Goal: Task Accomplishment & Management: Use online tool/utility

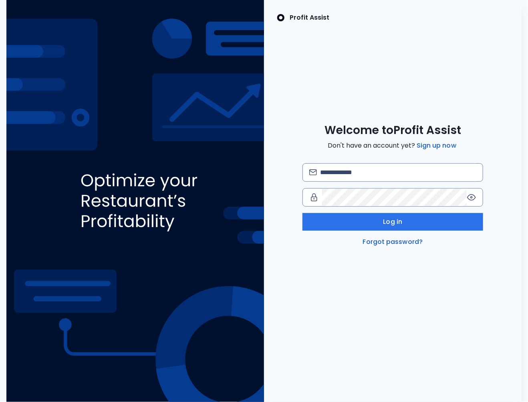
click at [371, 182] on div "Log in Forgot password?" at bounding box center [393, 204] width 181 height 83
click at [354, 178] on input "email" at bounding box center [398, 173] width 156 height 18
type input "**********"
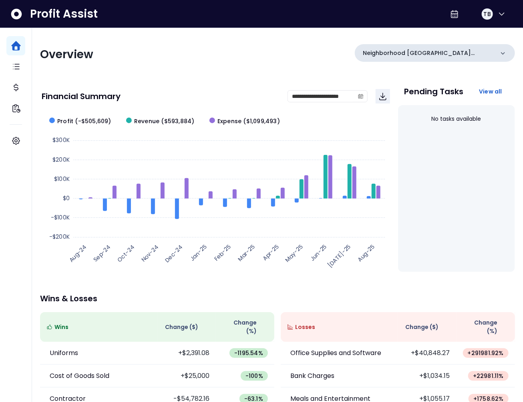
click at [485, 49] on p "Neighborhood Tap House Carnes" at bounding box center [428, 53] width 131 height 8
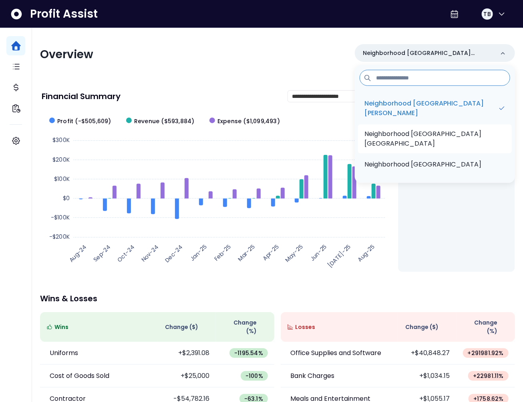
click at [453, 133] on p "Neighborhood Tap House Dorchester" at bounding box center [435, 138] width 141 height 19
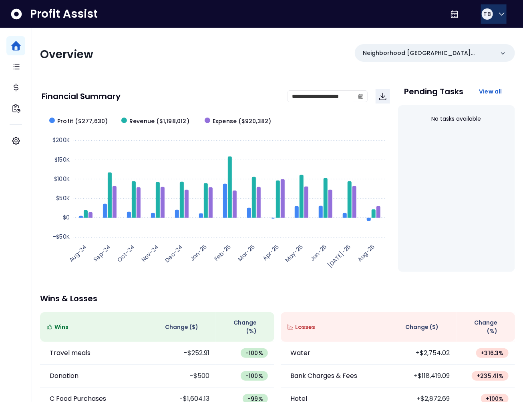
click at [489, 17] on div "TB" at bounding box center [487, 14] width 13 height 13
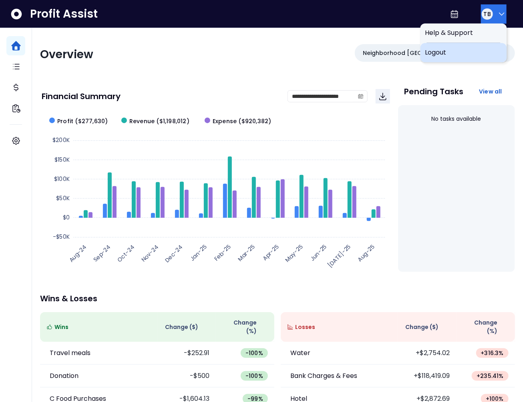
click at [466, 48] on span "Logout" at bounding box center [464, 53] width 77 height 10
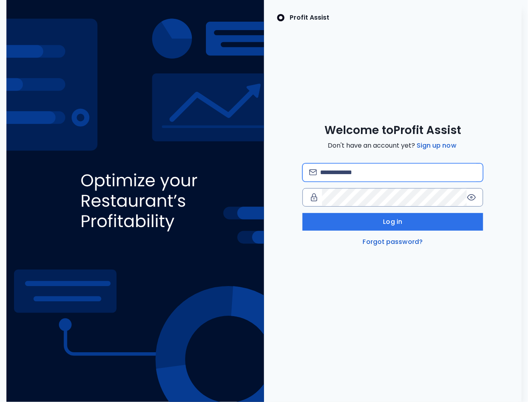
click at [345, 176] on input "email" at bounding box center [398, 173] width 156 height 18
click at [380, 174] on input "**********" at bounding box center [398, 173] width 156 height 18
type input "**********"
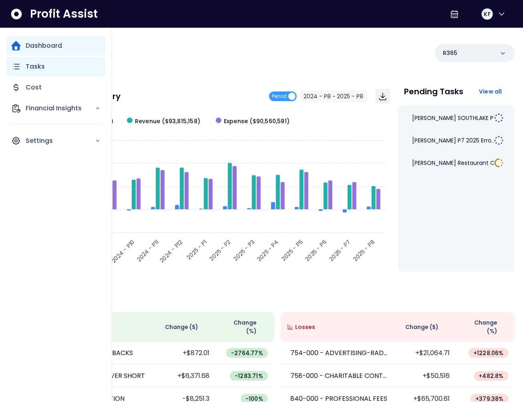
click at [28, 69] on p "Tasks" at bounding box center [35, 67] width 19 height 10
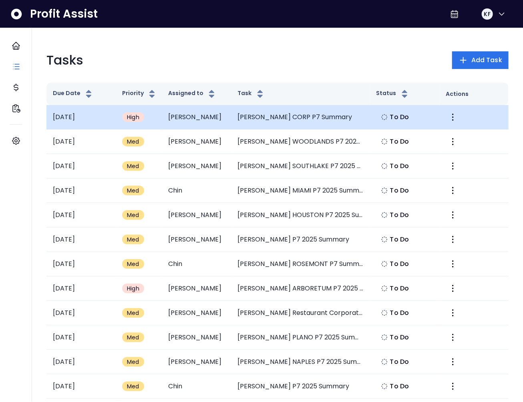
click at [282, 118] on td "[PERSON_NAME] CORP P7 Summary" at bounding box center [301, 117] width 139 height 24
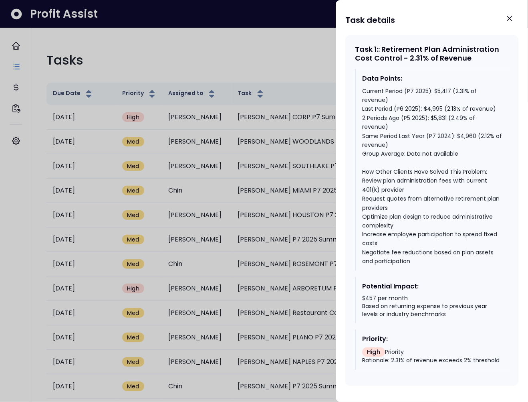
scroll to position [144, 0]
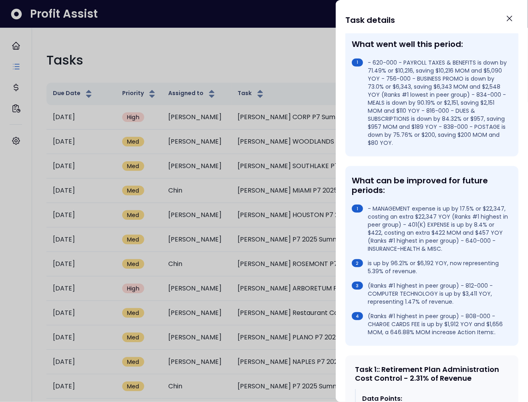
click at [275, 61] on div at bounding box center [264, 201] width 528 height 402
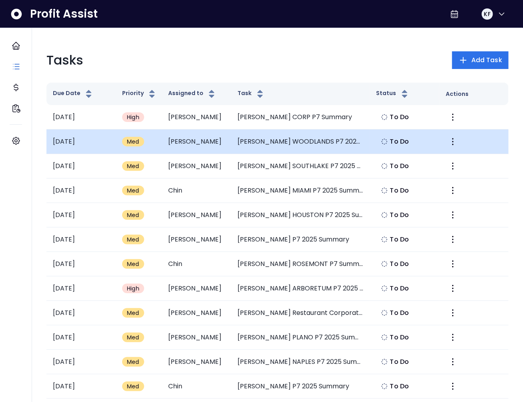
click at [297, 139] on td "[PERSON_NAME] WOODLANDS P7 2025 Summary" at bounding box center [301, 141] width 139 height 24
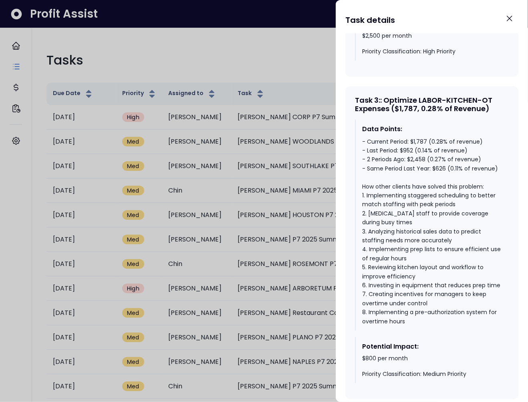
scroll to position [1156, 0]
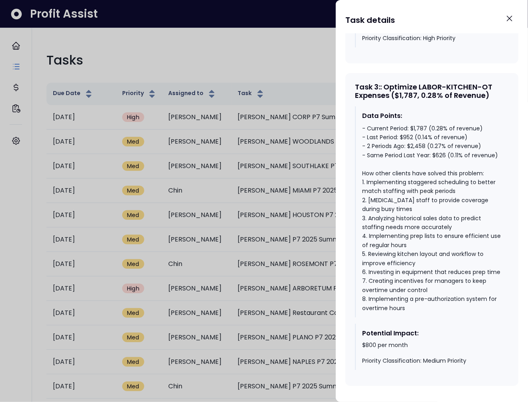
click at [265, 203] on div at bounding box center [264, 201] width 528 height 402
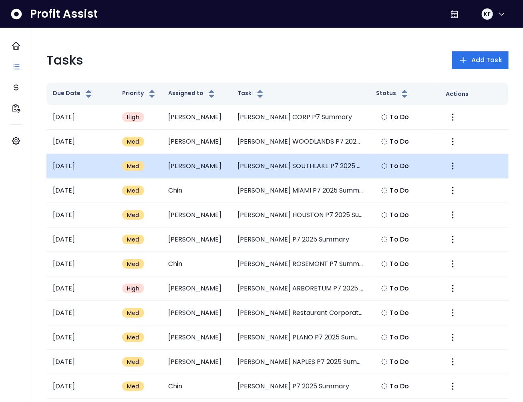
click at [279, 166] on td "[PERSON_NAME] SOUTHLAKE P7 2025 Summary" at bounding box center [301, 166] width 139 height 24
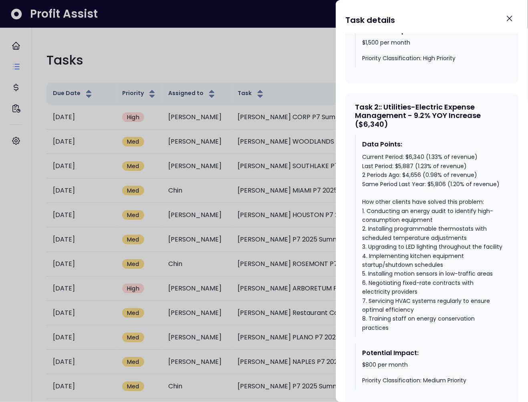
scroll to position [782, 0]
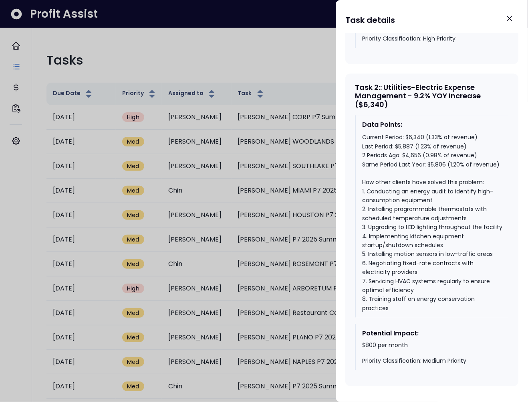
click at [275, 220] on div at bounding box center [264, 201] width 528 height 402
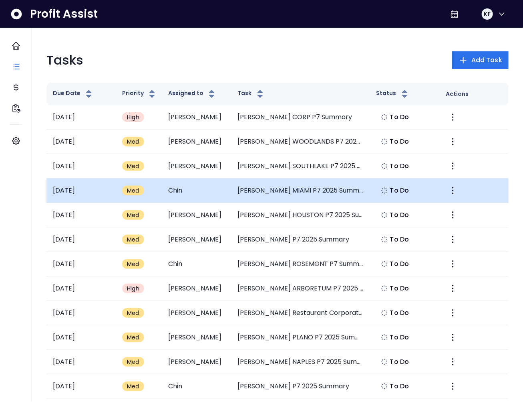
click at [293, 190] on td "[PERSON_NAME] MIAMI P7 2025 Summary" at bounding box center [301, 190] width 139 height 24
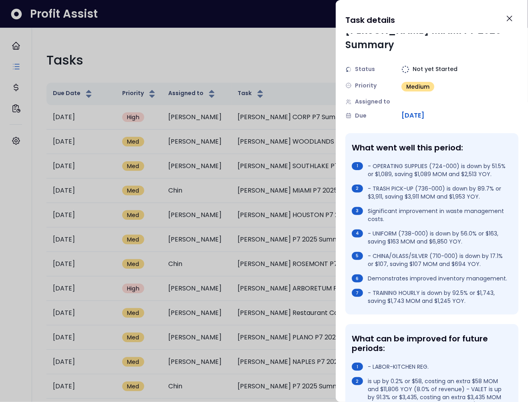
scroll to position [0, 0]
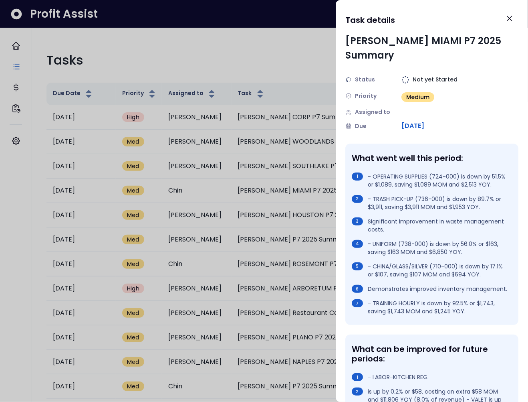
click at [245, 212] on div at bounding box center [264, 201] width 528 height 402
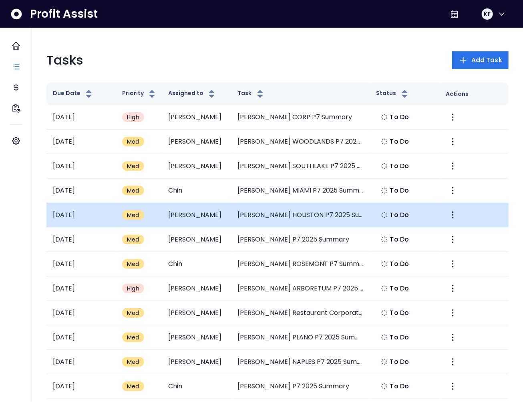
click at [299, 213] on td "[PERSON_NAME] HOUSTON P7 2025 Summary" at bounding box center [301, 215] width 139 height 24
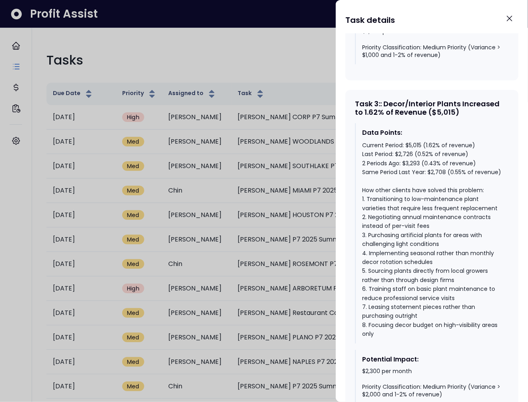
scroll to position [1113, 0]
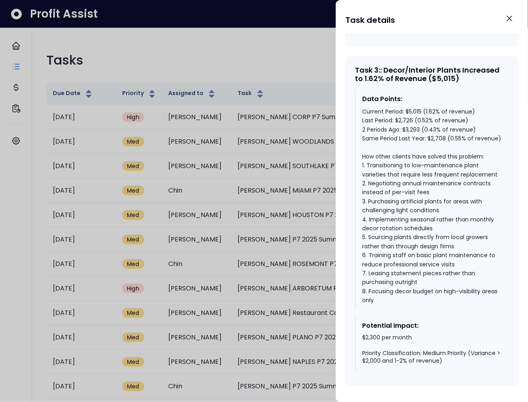
click at [257, 234] on div at bounding box center [264, 201] width 528 height 402
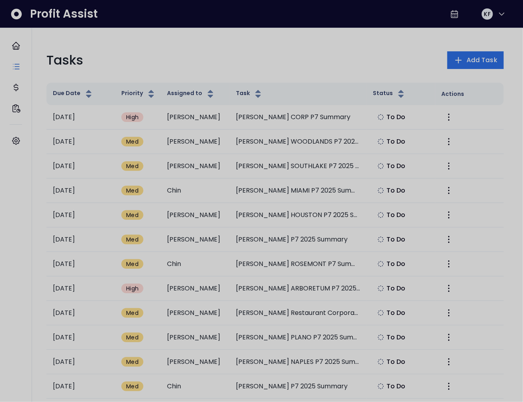
click at [279, 241] on td "[PERSON_NAME] P7 2025 Summary" at bounding box center [298, 239] width 137 height 24
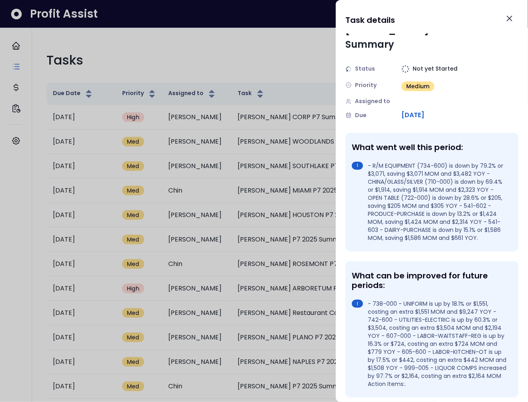
scroll to position [0, 0]
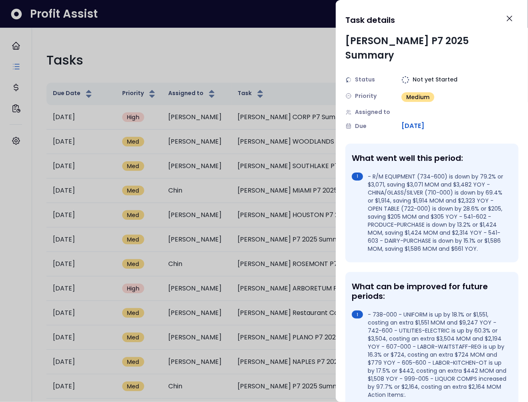
click at [244, 243] on div at bounding box center [264, 201] width 528 height 402
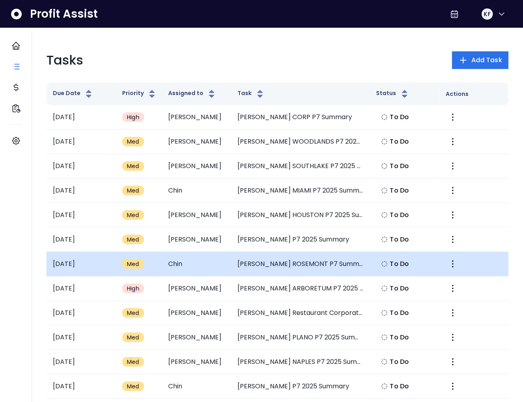
click at [279, 264] on td "[PERSON_NAME] ROSEMONT P7 Summary" at bounding box center [301, 264] width 139 height 24
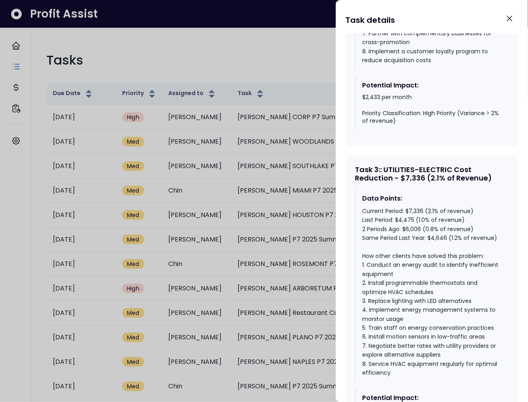
scroll to position [907, 0]
click at [265, 271] on div at bounding box center [264, 201] width 528 height 402
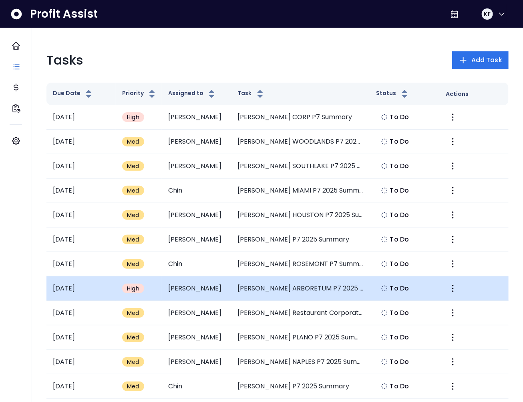
click at [290, 280] on td "[PERSON_NAME] ARBORETUM P7 2025 Summary" at bounding box center [301, 288] width 139 height 24
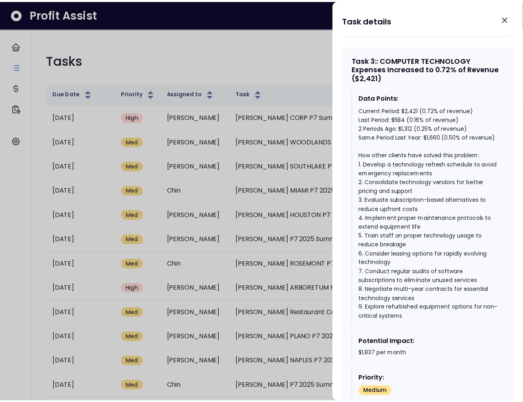
scroll to position [1229, 0]
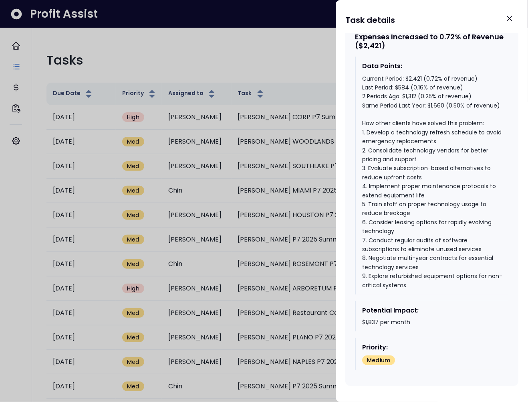
click at [289, 244] on div at bounding box center [264, 201] width 528 height 402
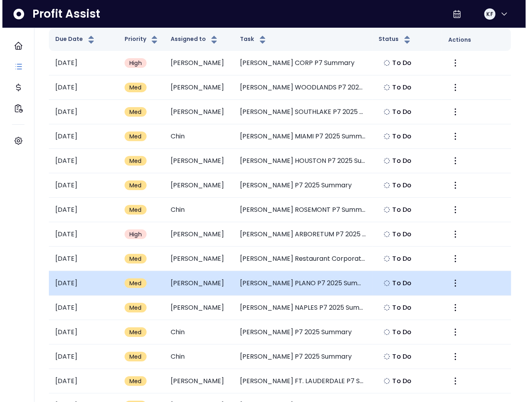
scroll to position [55, 0]
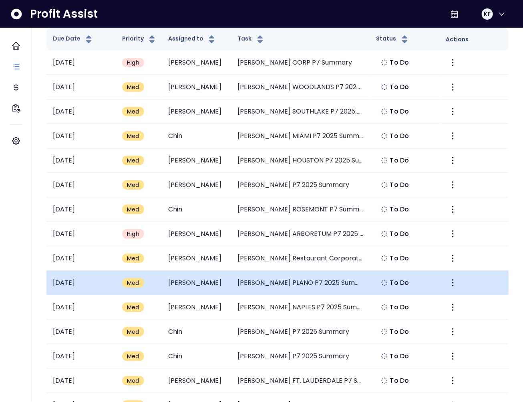
click at [289, 287] on td "[PERSON_NAME] PLANO P7 2025 Summary" at bounding box center [301, 283] width 139 height 24
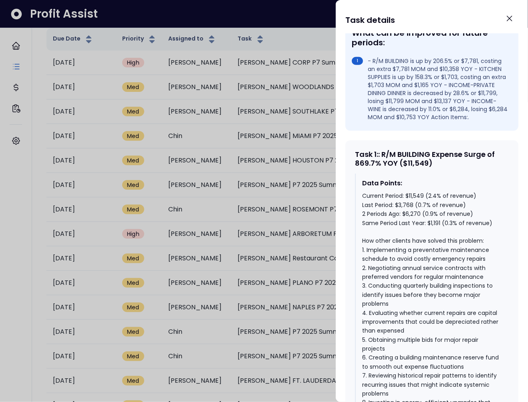
scroll to position [284, 0]
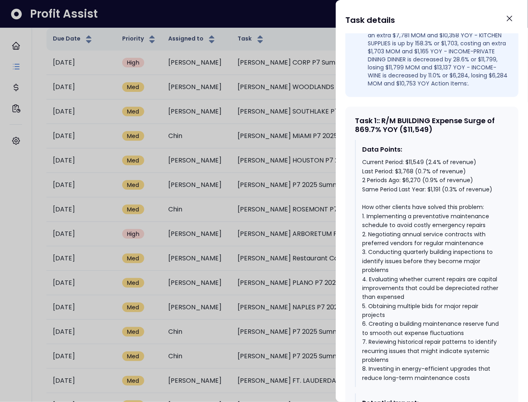
click at [300, 284] on div at bounding box center [264, 201] width 528 height 402
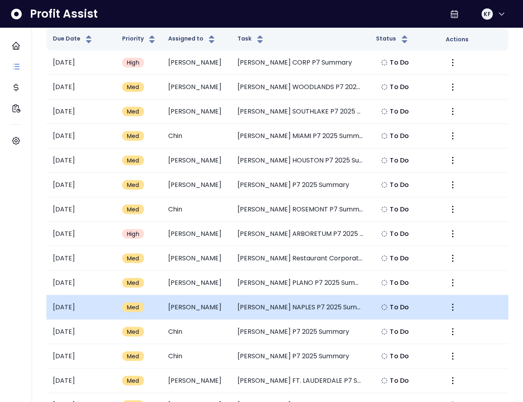
click at [277, 299] on td "[PERSON_NAME] NAPLES P7 2025 Summary" at bounding box center [301, 307] width 139 height 24
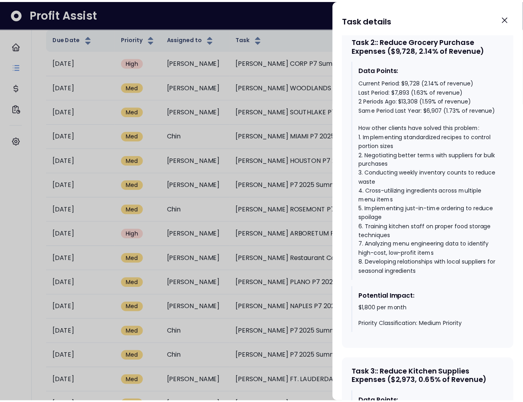
scroll to position [836, 0]
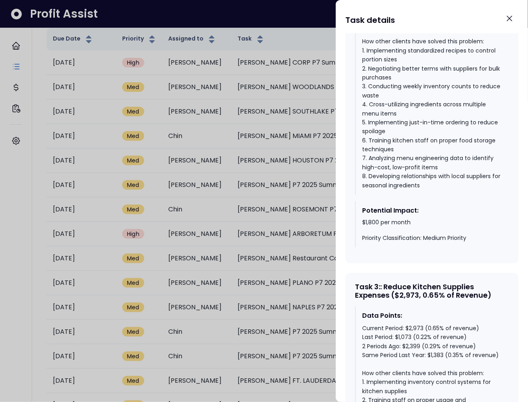
click at [290, 283] on div at bounding box center [264, 201] width 528 height 402
